Goal: Task Accomplishment & Management: Manage account settings

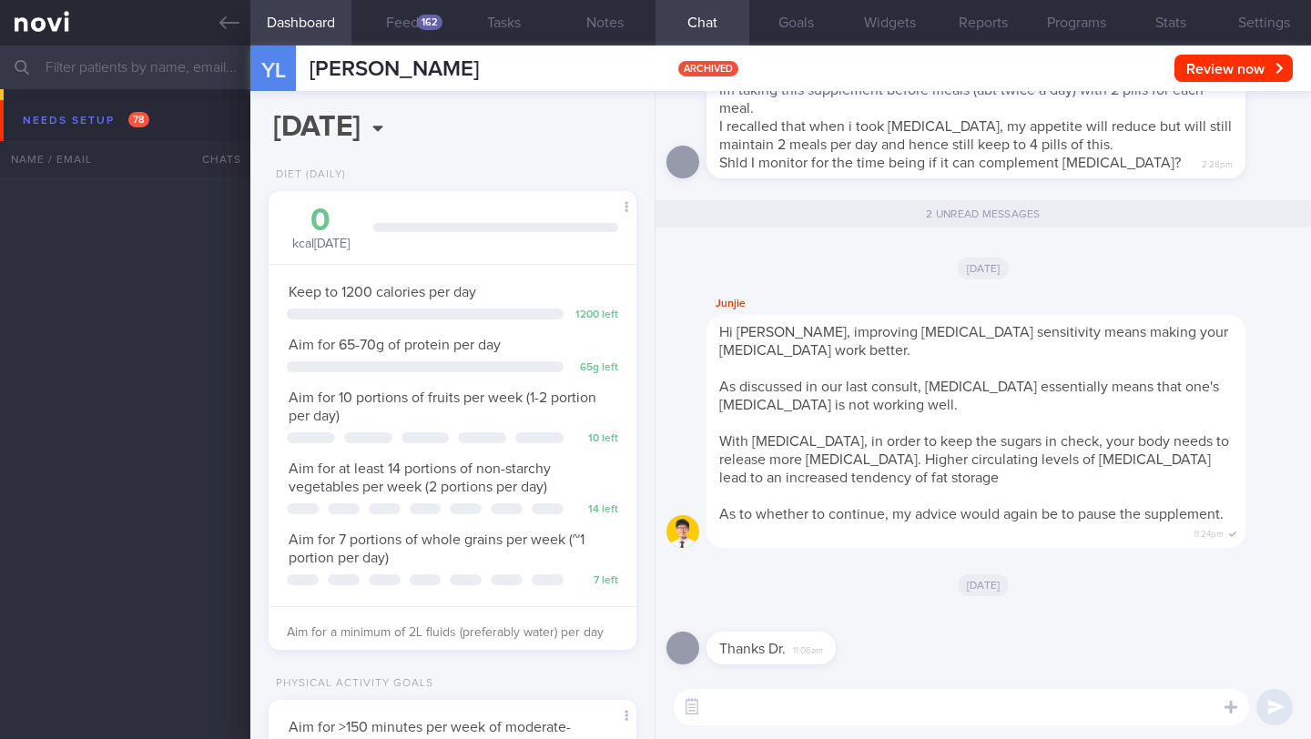
select select "7"
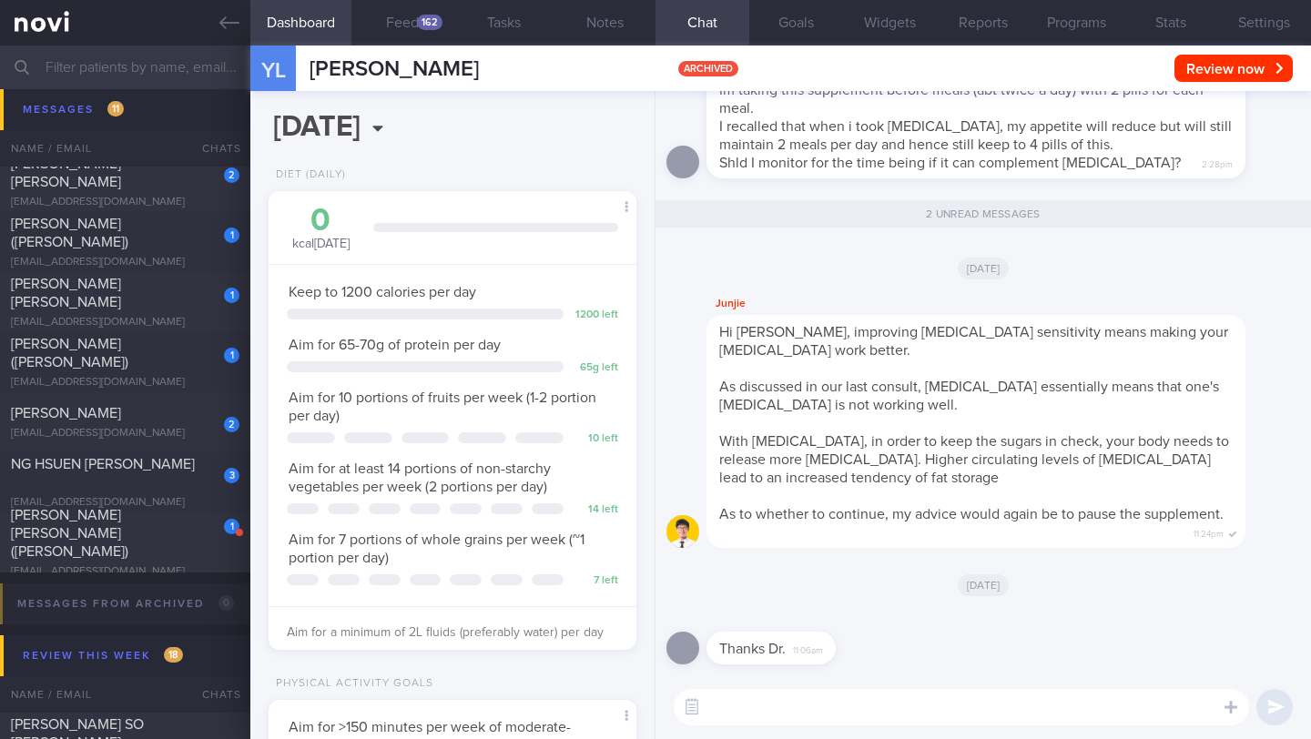
scroll to position [187, 321]
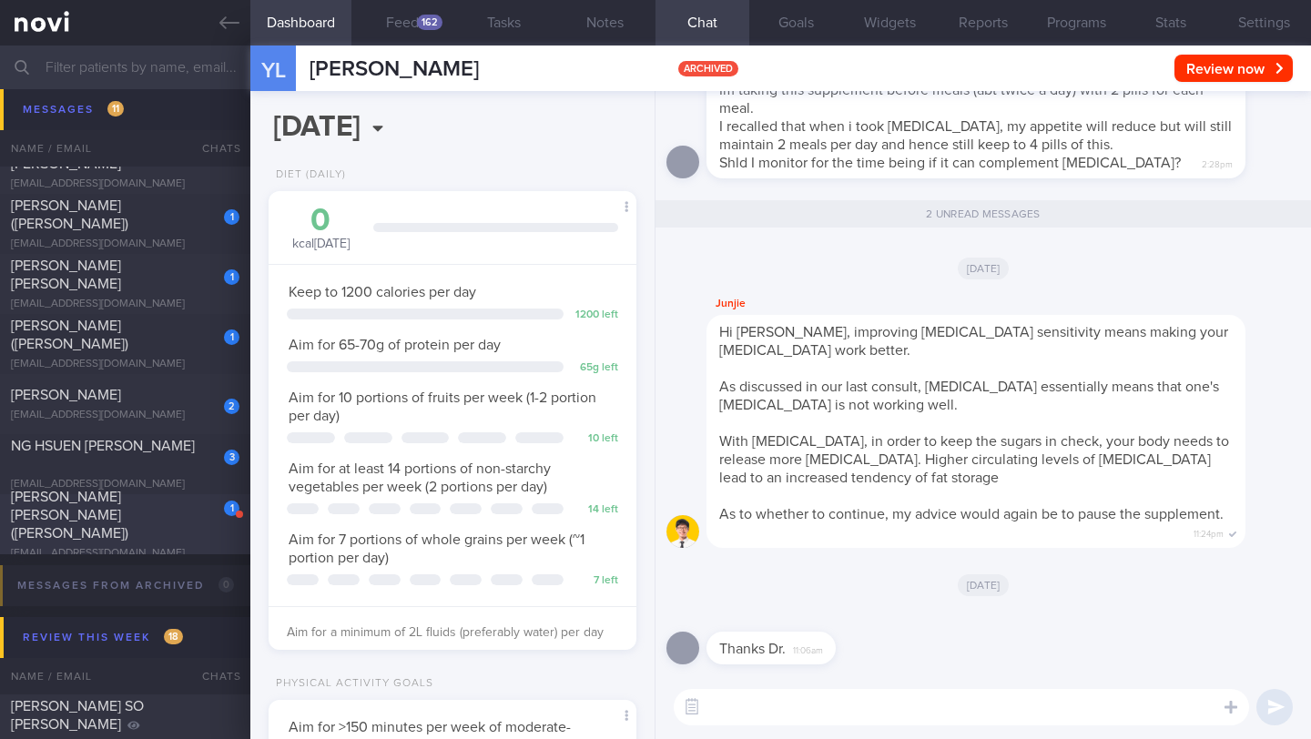
click at [148, 535] on div "1 [PERSON_NAME] [PERSON_NAME] ([PERSON_NAME]) [EMAIL_ADDRESS][DOMAIN_NAME]" at bounding box center [125, 524] width 250 height 73
type input "18/8 Check for logs. Advise on ways to maintain muscle mass"
type textarea "SUPPORT NEEDED: CHALLENGE: R/V with JJ: ([DATE]) Tolerated [MEDICAL_DATA] 3mg. …"
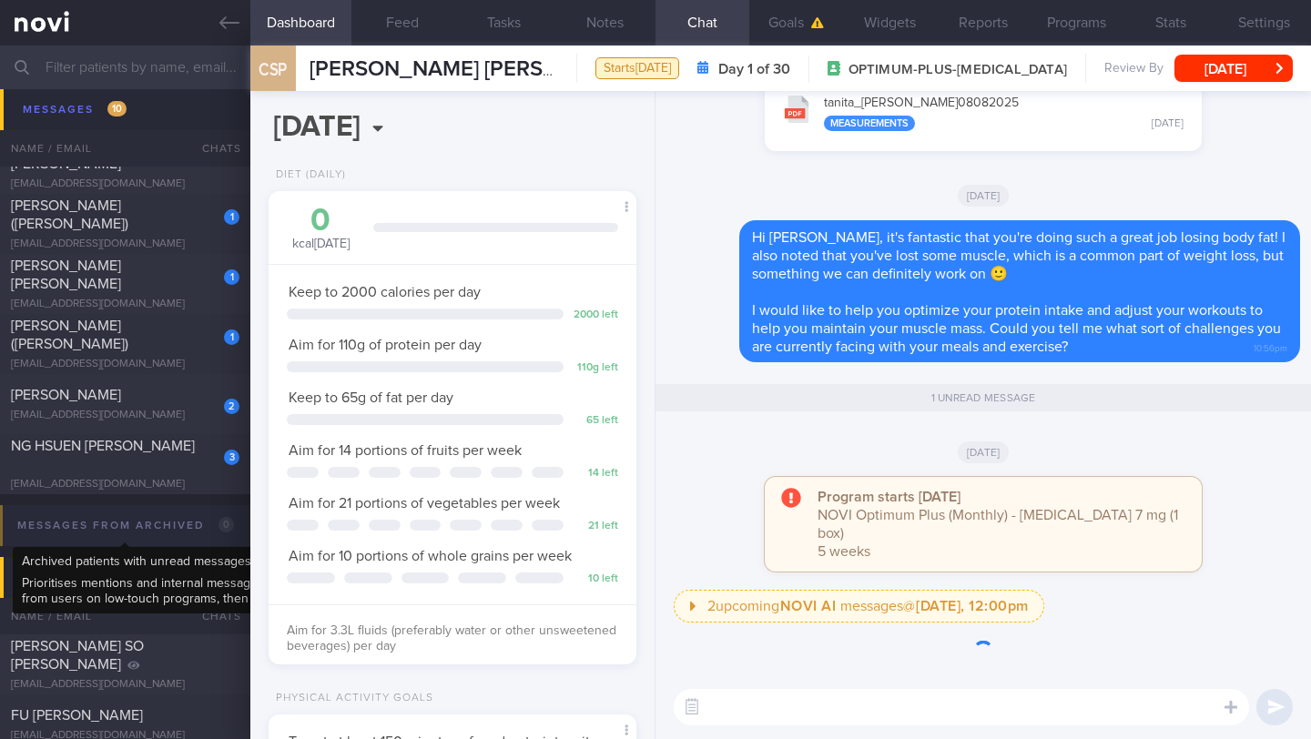
scroll to position [187, 321]
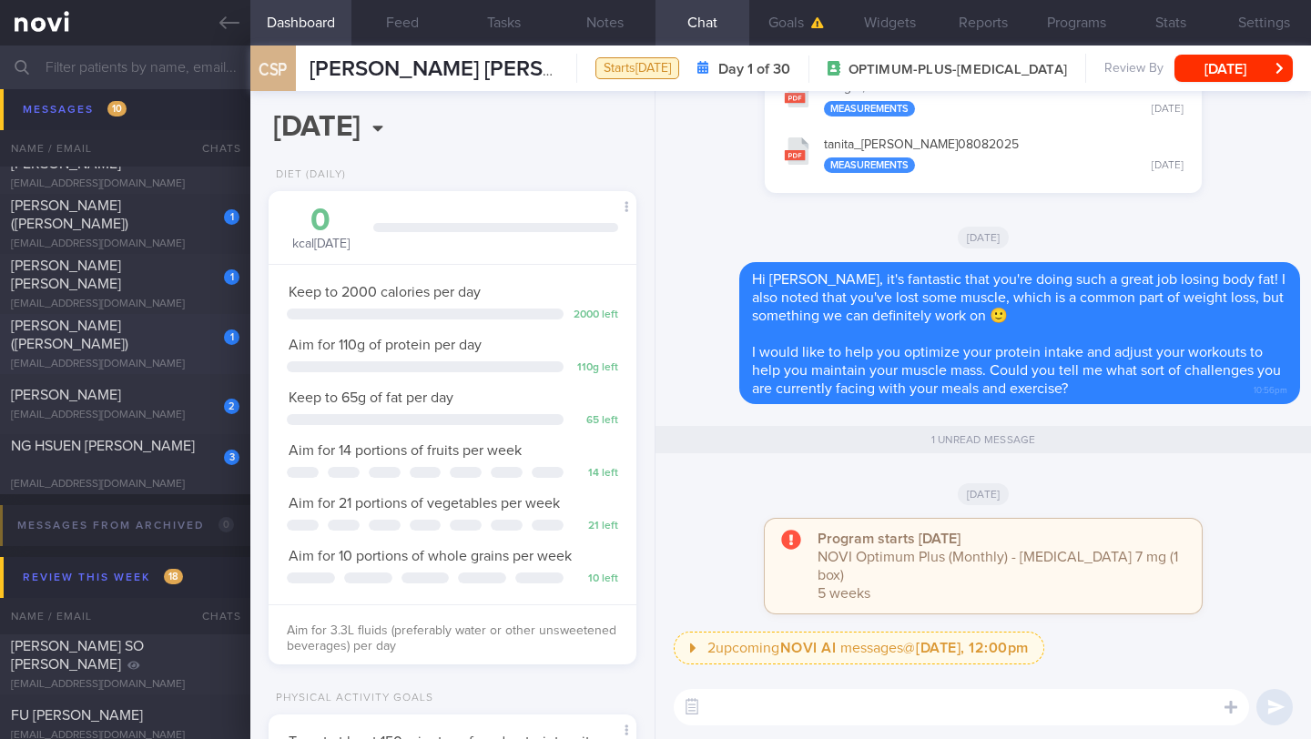
click at [127, 358] on div "[EMAIL_ADDRESS][DOMAIN_NAME]" at bounding box center [125, 365] width 229 height 14
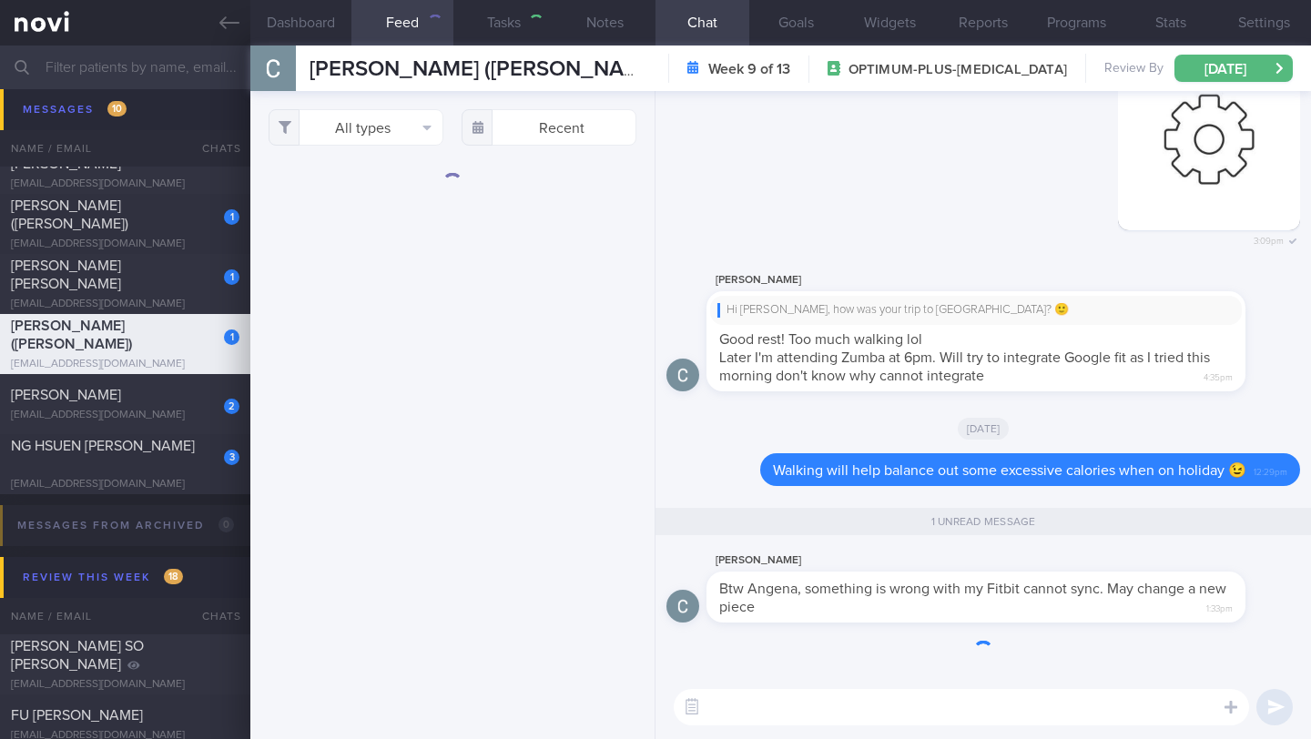
type input "19/8 Check step count an coach on exercise > and if able to resume exercise. ma…"
type textarea "Logging with photos GOAL (till r/v with [PERSON_NAME]): (15/5) Optimizing your …"
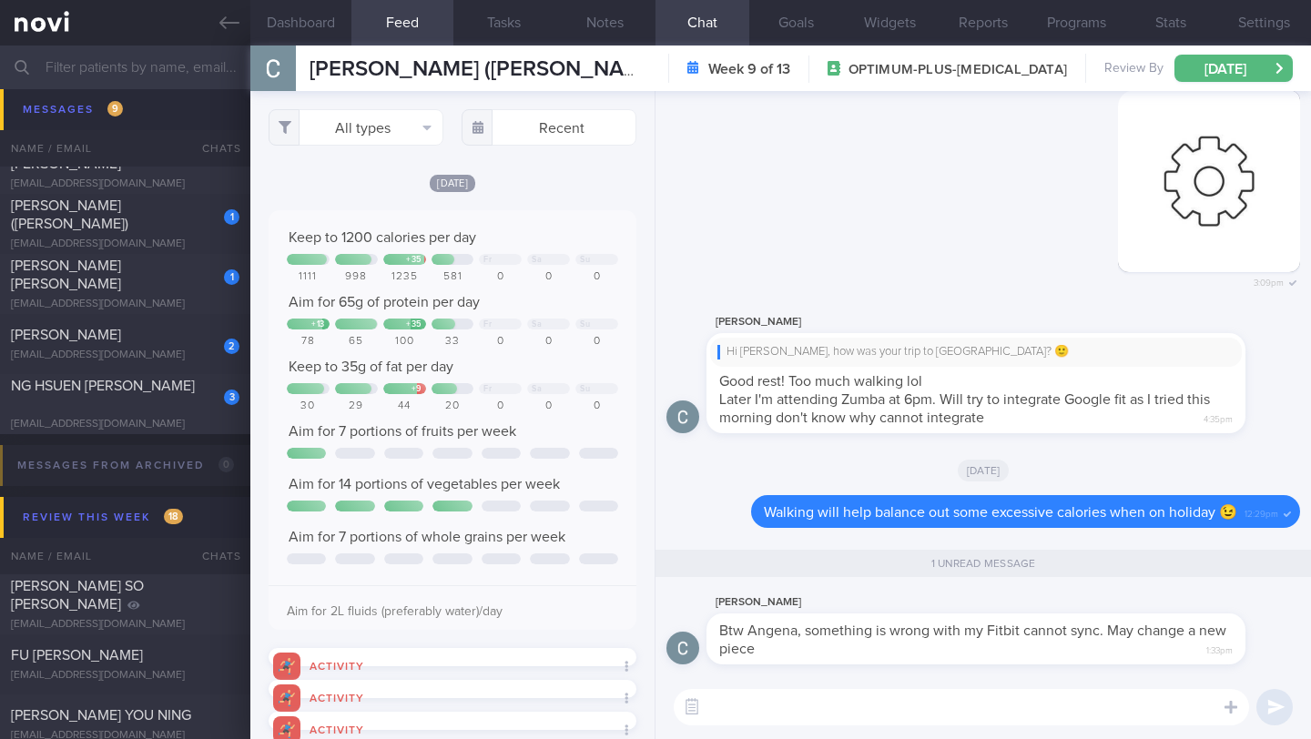
click at [883, 708] on textarea at bounding box center [962, 707] width 576 height 36
type textarea "O"
type textarea "S"
type textarea "Okay, thanks for letting me know!"
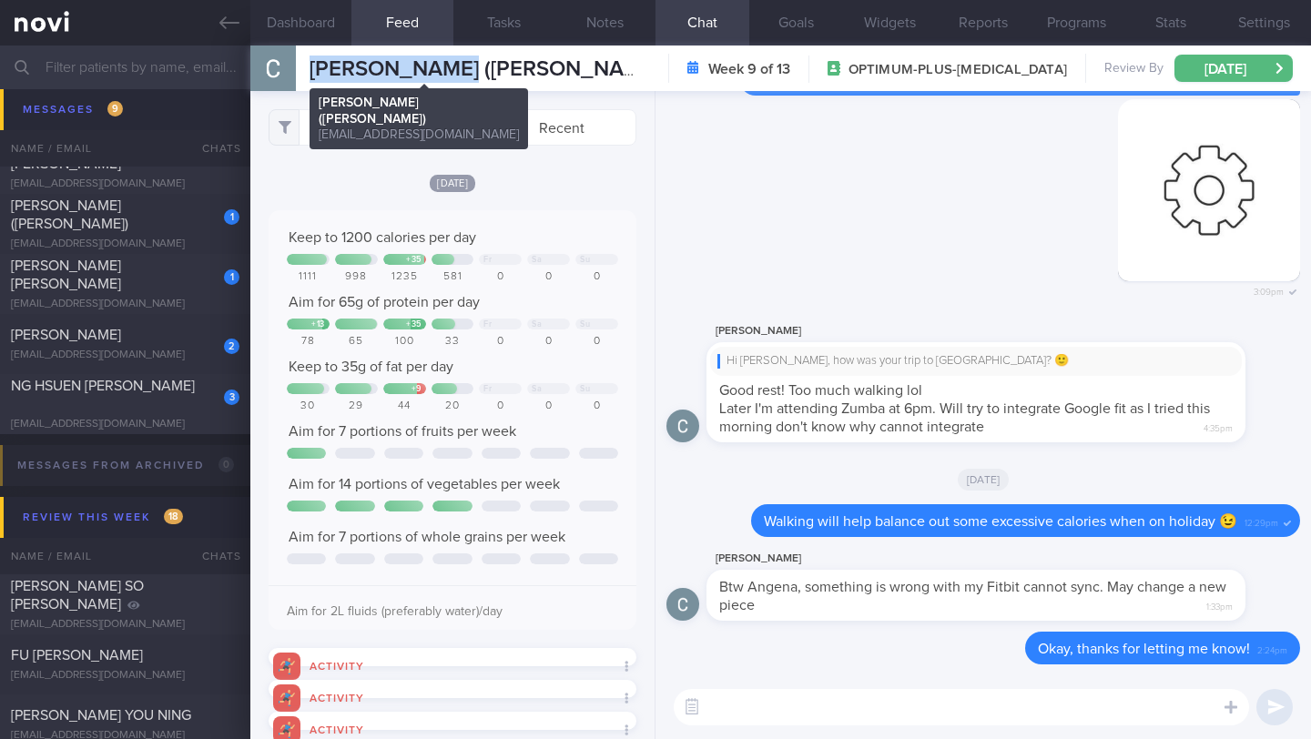
drag, startPoint x: 312, startPoint y: 68, endPoint x: 454, endPoint y: 68, distance: 142.1
click at [454, 68] on span "[PERSON_NAME] ([PERSON_NAME])" at bounding box center [488, 69] width 357 height 22
copy span "Chia Puay Hwa"
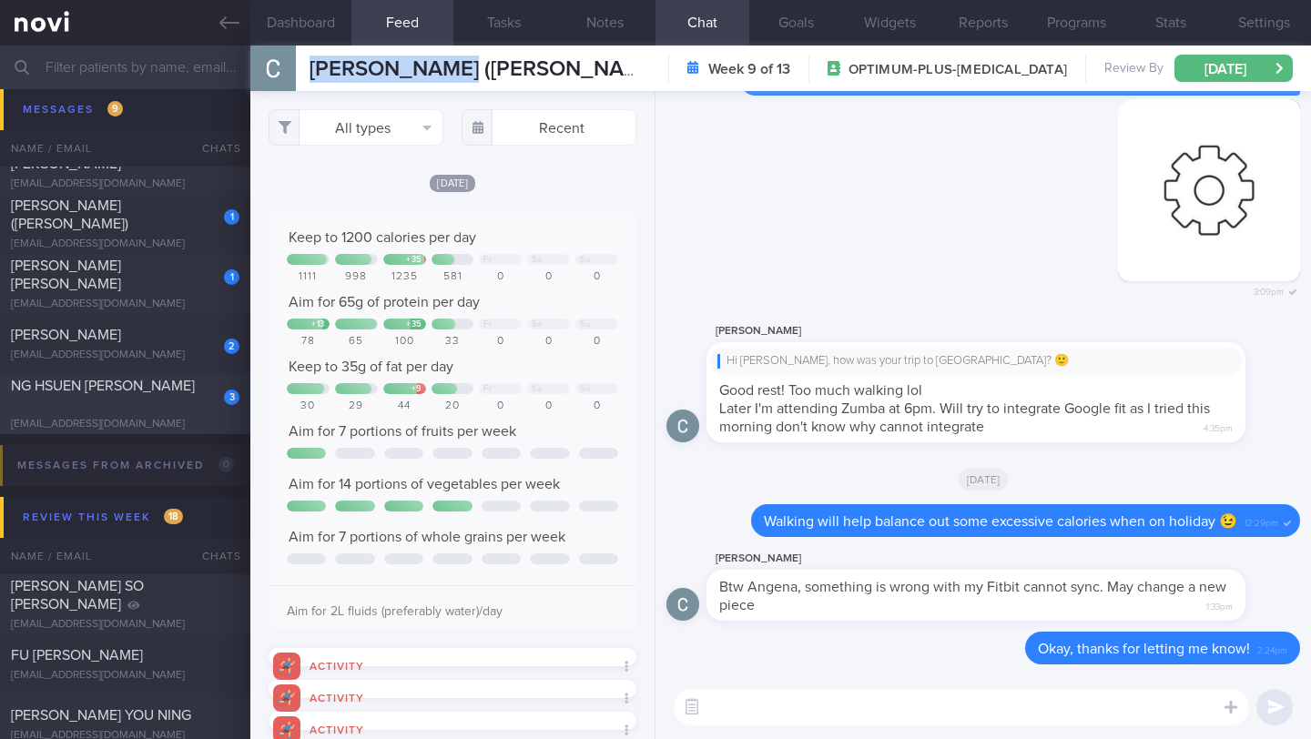
click at [179, 404] on div "3 [PERSON_NAME] [PERSON_NAME] [EMAIL_ADDRESS][DOMAIN_NAME]" at bounding box center [125, 404] width 250 height 55
type input "20/8 (with IFG) Check if increase intake and exercise"
type textarea "SUPPORT NEEDED: CHALLENGE: - SUBJECTIVE: (21/1) Feels good, so much better! Ene…"
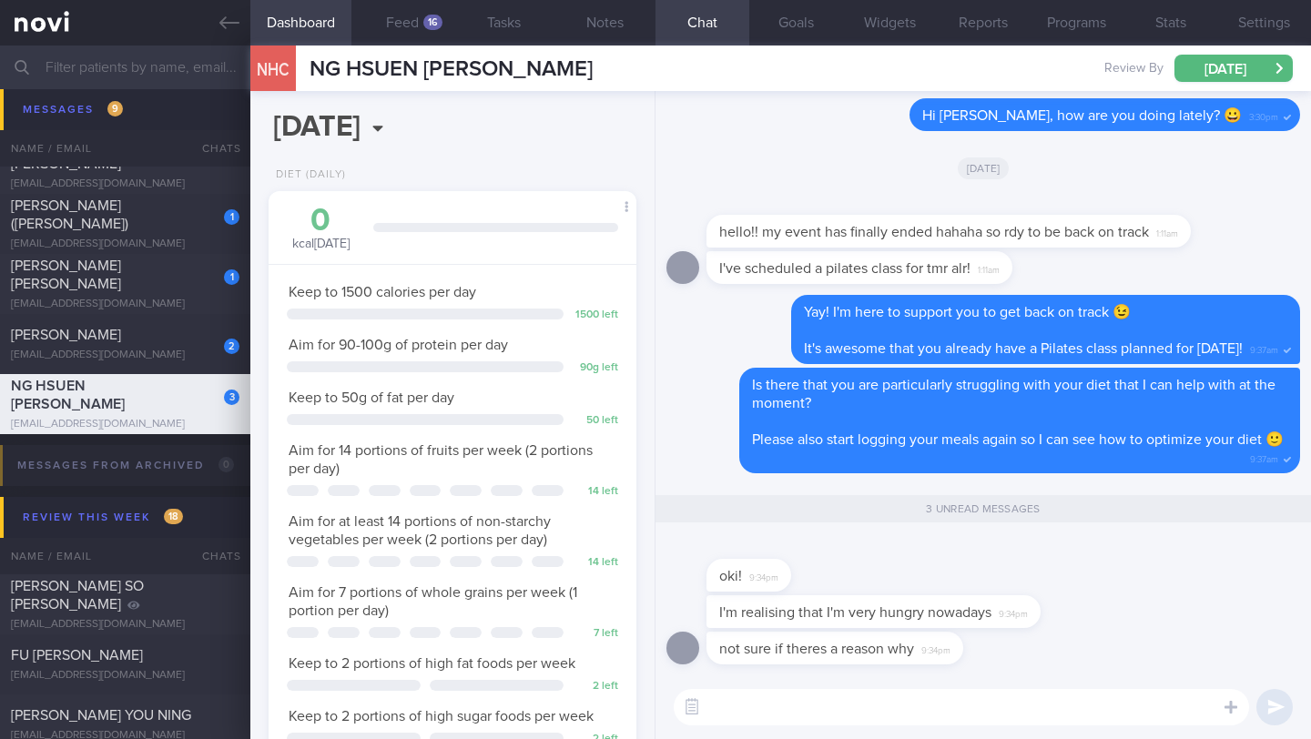
scroll to position [194, 335]
